Goal: Find specific page/section: Find specific page/section

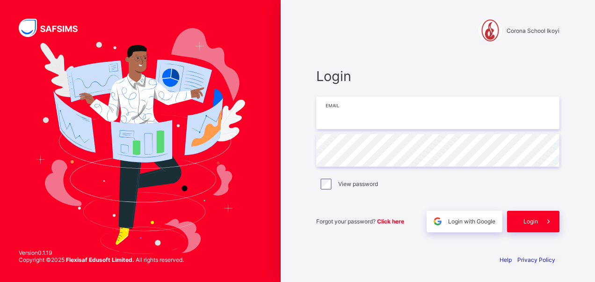
type input "**********"
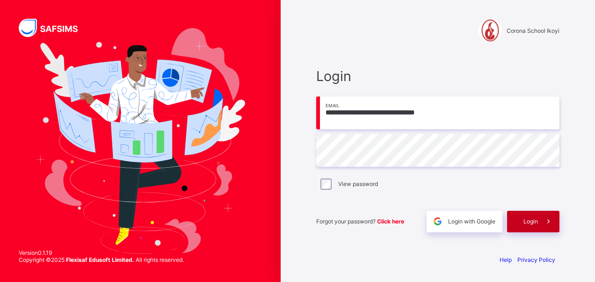
click at [525, 222] on span "Login" at bounding box center [530, 220] width 14 height 7
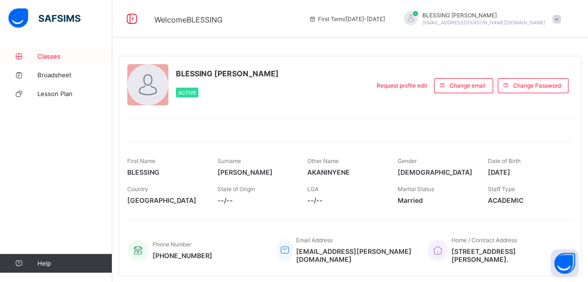
click at [56, 58] on span "Classes" at bounding box center [74, 55] width 75 height 7
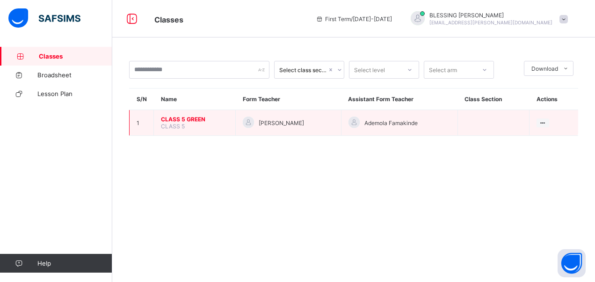
click at [180, 117] on span "CLASS 5 GREEN" at bounding box center [194, 119] width 67 height 7
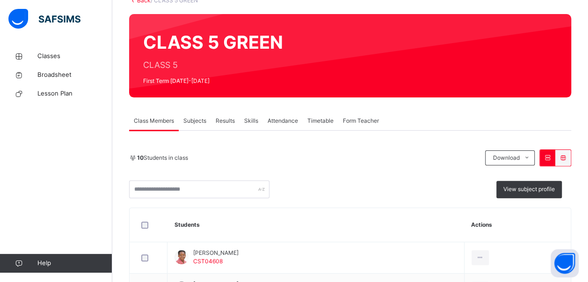
scroll to position [64, 0]
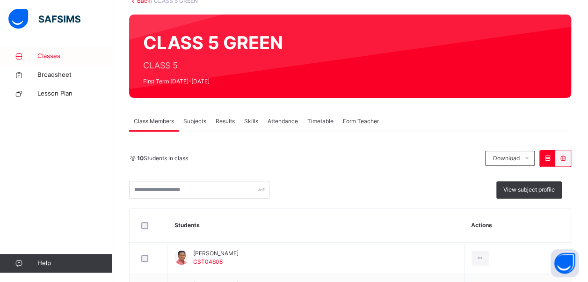
click at [55, 54] on span "Classes" at bounding box center [74, 55] width 75 height 9
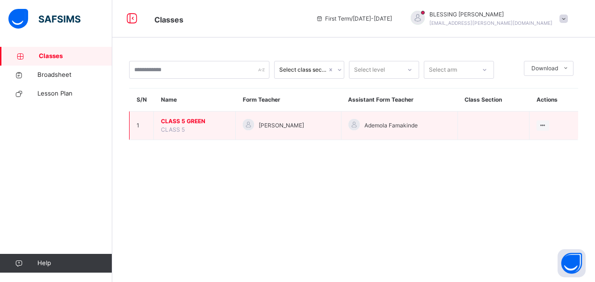
click at [182, 123] on span "CLASS 5 GREEN" at bounding box center [194, 121] width 67 height 8
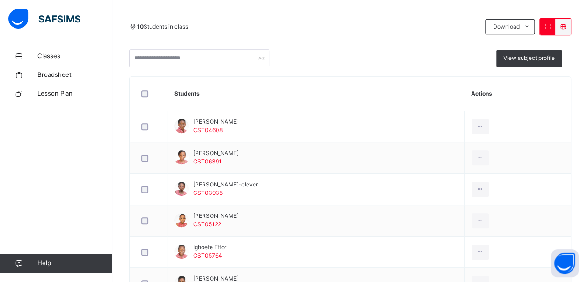
scroll to position [195, 0]
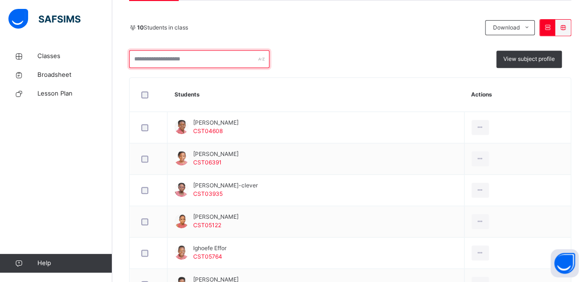
click at [256, 62] on input "text" at bounding box center [199, 59] width 140 height 18
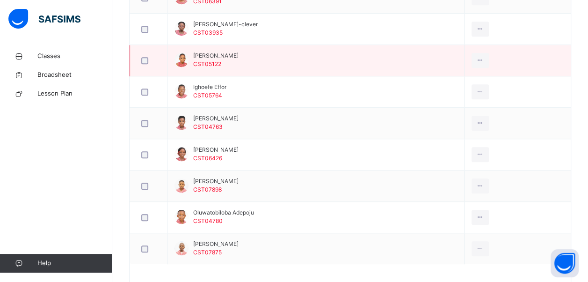
scroll to position [387, 0]
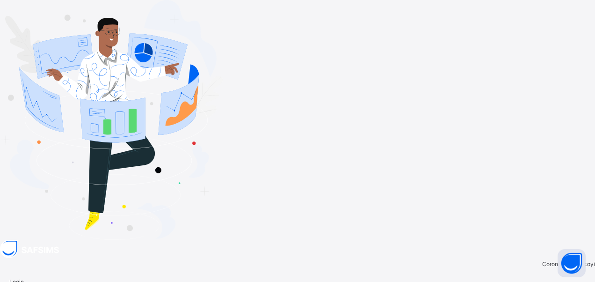
type input "**********"
